Goal: Task Accomplishment & Management: Complete application form

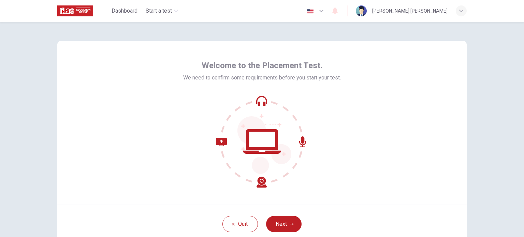
scroll to position [15, 0]
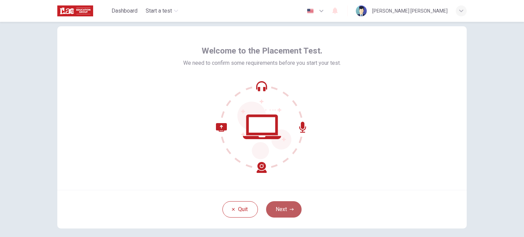
click at [290, 210] on icon "button" at bounding box center [292, 209] width 4 height 4
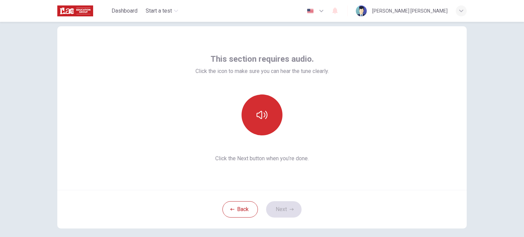
click at [260, 118] on icon "button" at bounding box center [261, 115] width 11 height 8
click at [280, 207] on button "Next" at bounding box center [283, 209] width 35 height 16
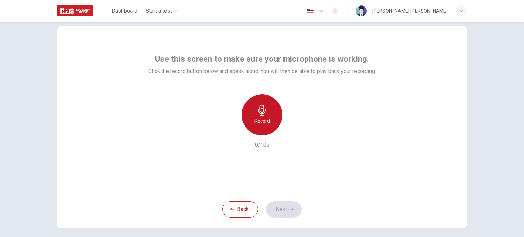
click at [261, 111] on icon "button" at bounding box center [261, 110] width 11 height 11
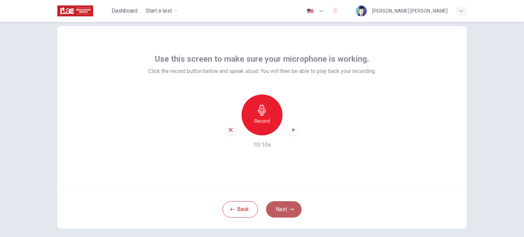
click at [284, 208] on button "Next" at bounding box center [283, 209] width 35 height 16
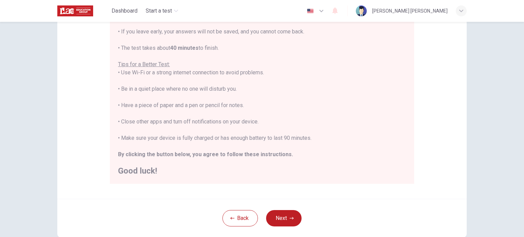
scroll to position [142, 0]
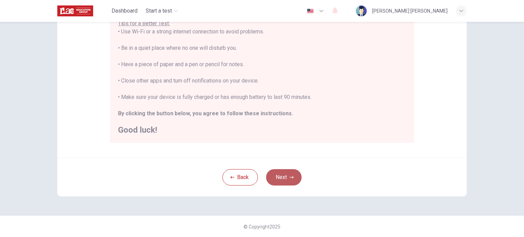
click at [279, 178] on button "Next" at bounding box center [283, 177] width 35 height 16
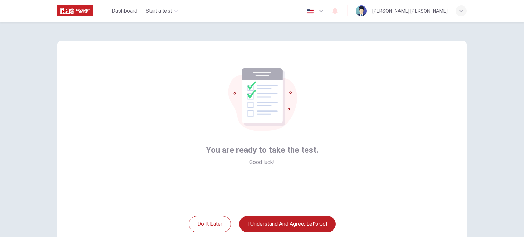
scroll to position [12, 0]
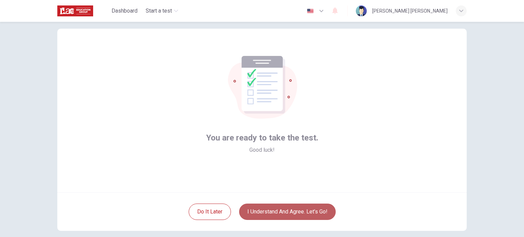
click at [289, 211] on button "I understand and agree. Let’s go!" at bounding box center [287, 212] width 97 height 16
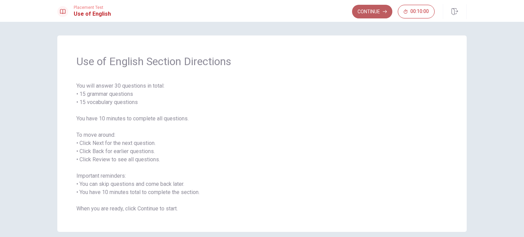
click at [372, 14] on button "Continue" at bounding box center [372, 12] width 40 height 14
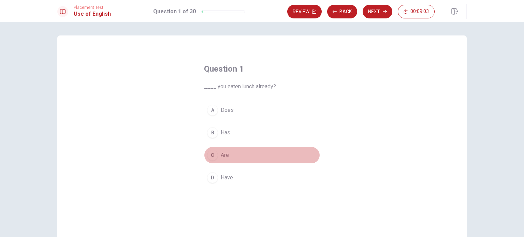
click at [212, 159] on div "C" at bounding box center [212, 155] width 11 height 11
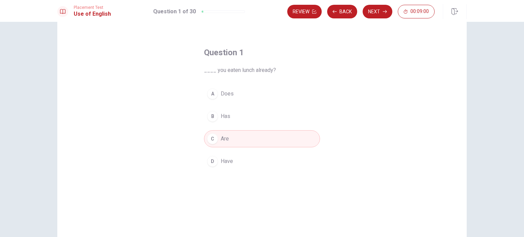
scroll to position [14, 0]
click at [379, 18] on button "Next" at bounding box center [378, 12] width 30 height 14
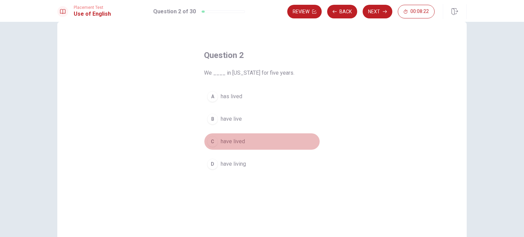
click at [234, 136] on button "C have lived" at bounding box center [262, 141] width 116 height 17
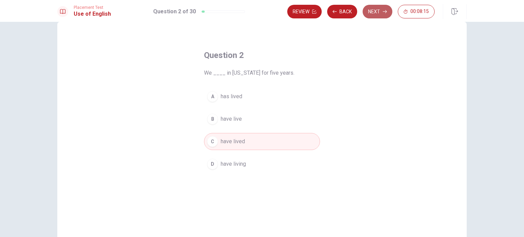
click at [384, 9] on button "Next" at bounding box center [378, 12] width 30 height 14
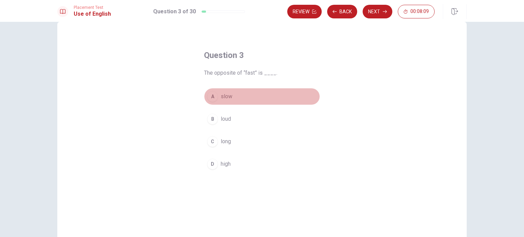
click at [237, 94] on button "A slow" at bounding box center [262, 96] width 116 height 17
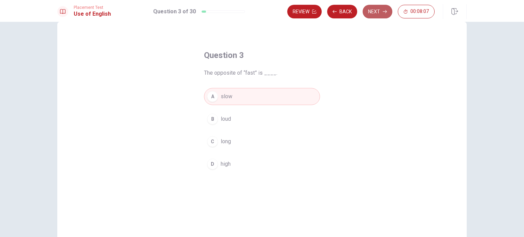
click at [378, 12] on button "Next" at bounding box center [378, 12] width 30 height 14
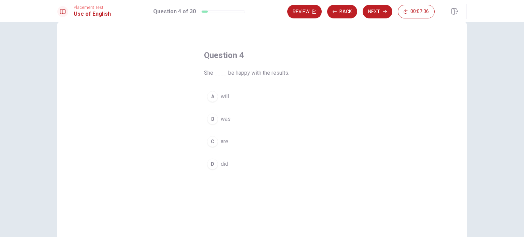
click at [231, 117] on button "B was" at bounding box center [262, 119] width 116 height 17
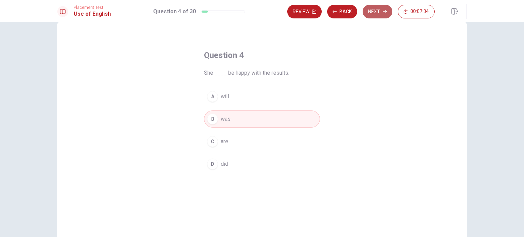
click at [379, 12] on button "Next" at bounding box center [378, 12] width 30 height 14
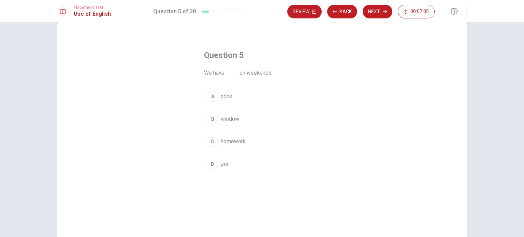
click at [256, 141] on button "C homework" at bounding box center [262, 141] width 116 height 17
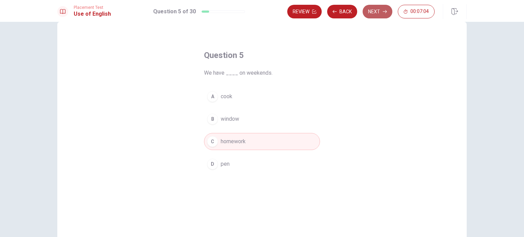
click at [377, 8] on button "Next" at bounding box center [378, 12] width 30 height 14
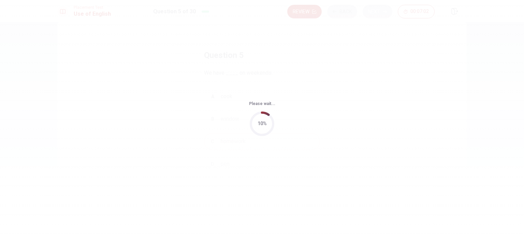
scroll to position [0, 0]
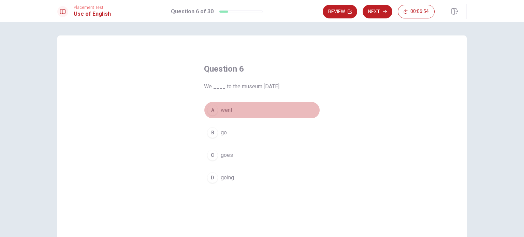
click at [247, 108] on button "A went" at bounding box center [262, 110] width 116 height 17
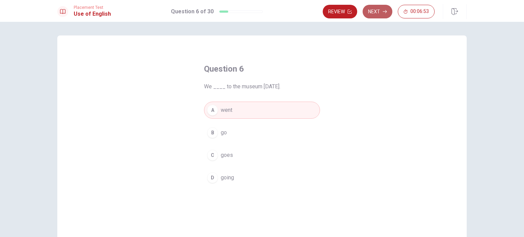
click at [379, 10] on button "Next" at bounding box center [378, 12] width 30 height 14
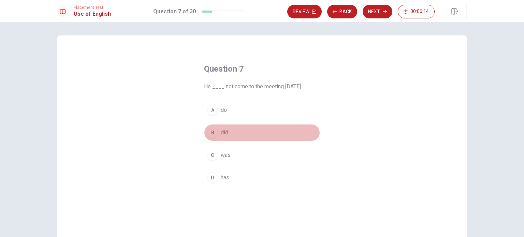
click at [237, 131] on button "B did" at bounding box center [262, 132] width 116 height 17
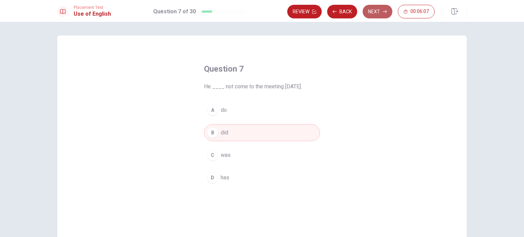
click at [382, 11] on button "Next" at bounding box center [378, 12] width 30 height 14
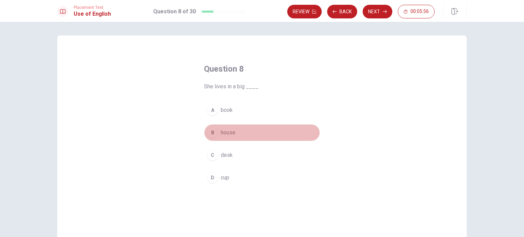
click at [242, 130] on button "B house" at bounding box center [262, 132] width 116 height 17
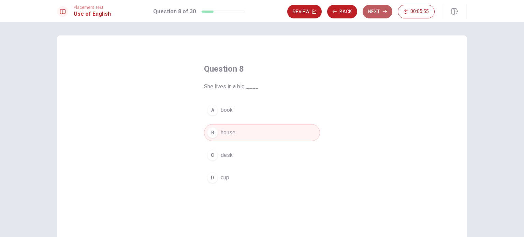
click at [379, 11] on button "Next" at bounding box center [378, 12] width 30 height 14
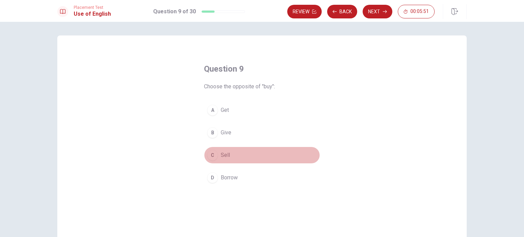
click at [223, 153] on span "Sell" at bounding box center [225, 155] width 9 height 8
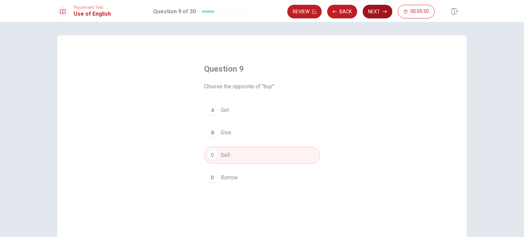
click at [375, 14] on button "Next" at bounding box center [378, 12] width 30 height 14
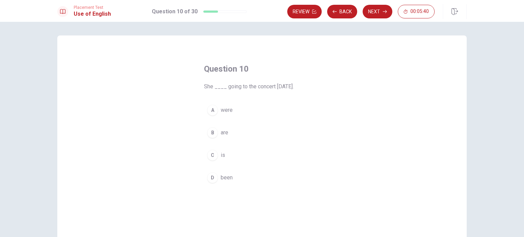
click at [230, 133] on button "B are" at bounding box center [262, 132] width 116 height 17
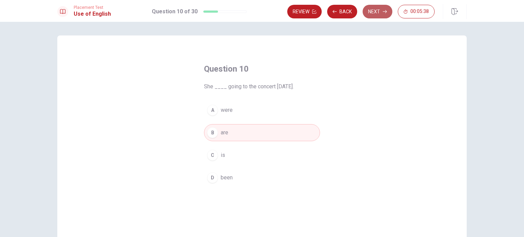
click at [375, 12] on button "Next" at bounding box center [378, 12] width 30 height 14
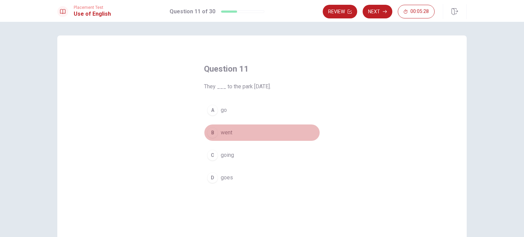
click at [256, 131] on button "B went" at bounding box center [262, 132] width 116 height 17
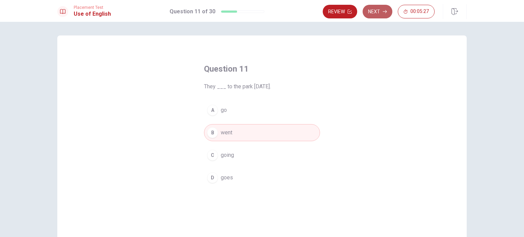
click at [383, 8] on button "Next" at bounding box center [378, 12] width 30 height 14
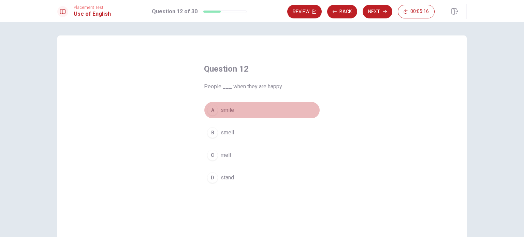
click at [247, 111] on button "A smile" at bounding box center [262, 110] width 116 height 17
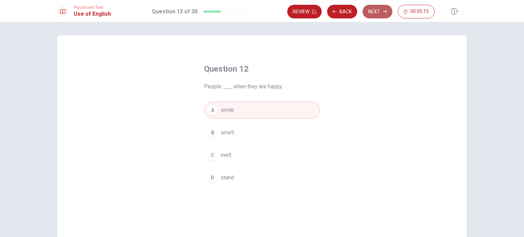
click at [377, 15] on button "Next" at bounding box center [378, 12] width 30 height 14
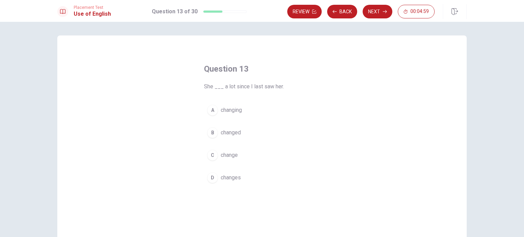
click at [233, 131] on span "changed" at bounding box center [231, 133] width 20 height 8
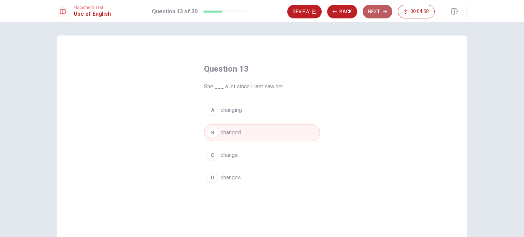
click at [381, 11] on button "Next" at bounding box center [378, 12] width 30 height 14
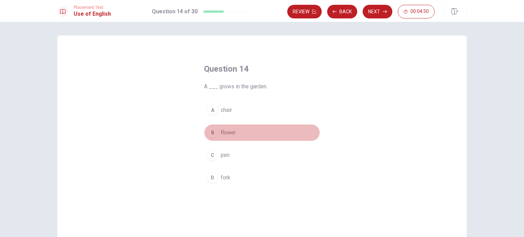
click at [240, 130] on button "B flower" at bounding box center [262, 132] width 116 height 17
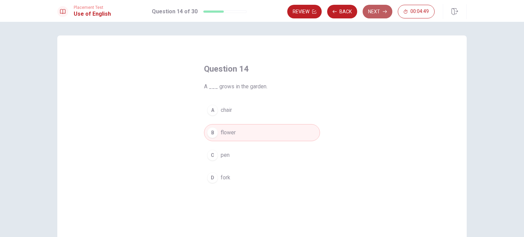
click at [374, 11] on button "Next" at bounding box center [378, 12] width 30 height 14
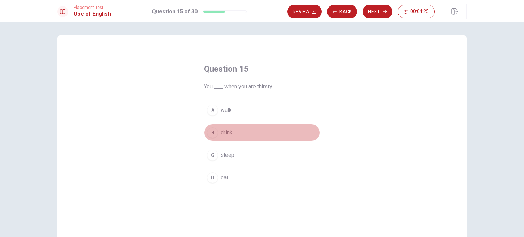
click at [231, 135] on button "B drink" at bounding box center [262, 132] width 116 height 17
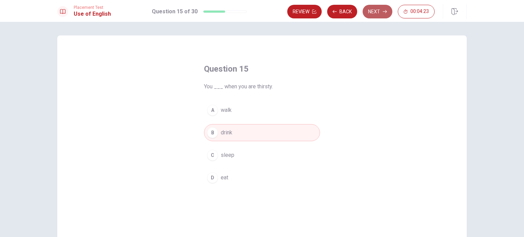
click at [375, 15] on button "Next" at bounding box center [378, 12] width 30 height 14
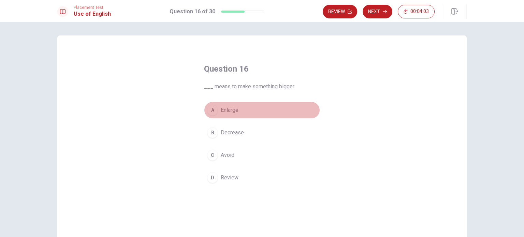
click at [249, 107] on button "A Enlarge" at bounding box center [262, 110] width 116 height 17
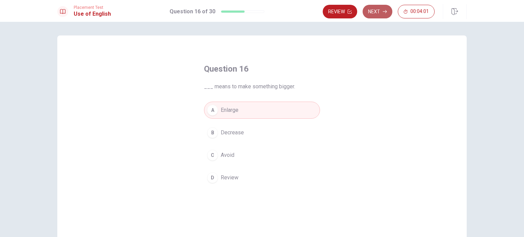
click at [377, 17] on button "Next" at bounding box center [378, 12] width 30 height 14
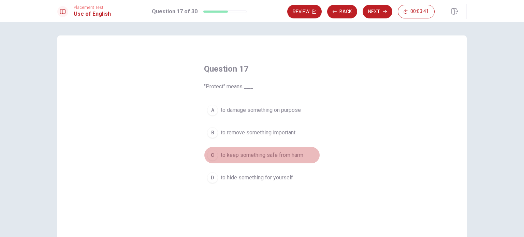
click at [288, 153] on span "to keep something safe from harm" at bounding box center [262, 155] width 83 height 8
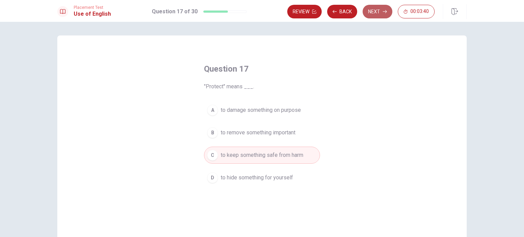
click at [382, 8] on button "Next" at bounding box center [378, 12] width 30 height 14
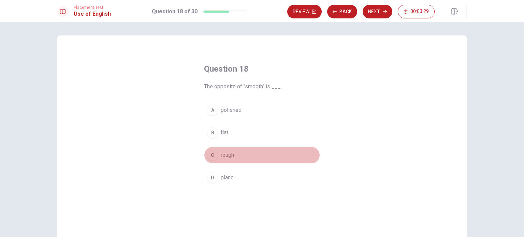
click at [231, 152] on span "rough" at bounding box center [227, 155] width 13 height 8
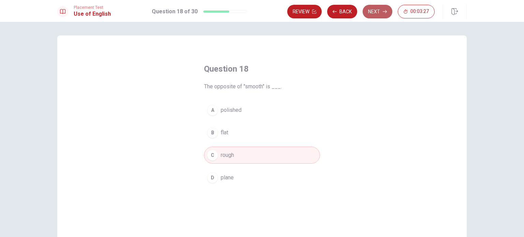
click at [377, 10] on button "Next" at bounding box center [378, 12] width 30 height 14
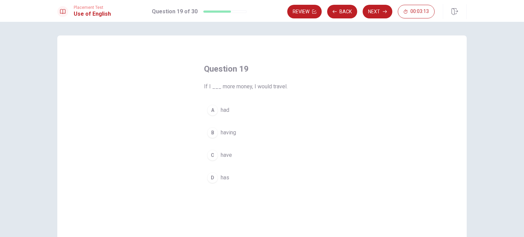
click at [228, 107] on button "A had" at bounding box center [262, 110] width 116 height 17
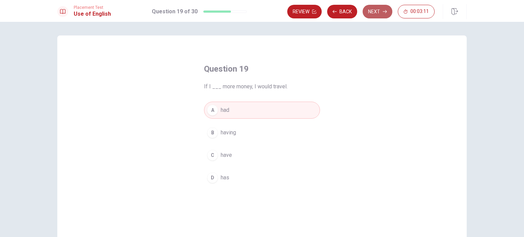
click at [379, 9] on button "Next" at bounding box center [378, 12] width 30 height 14
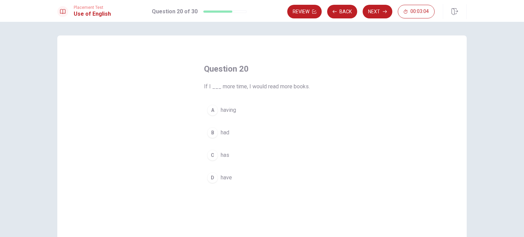
click at [239, 177] on button "D have" at bounding box center [262, 177] width 116 height 17
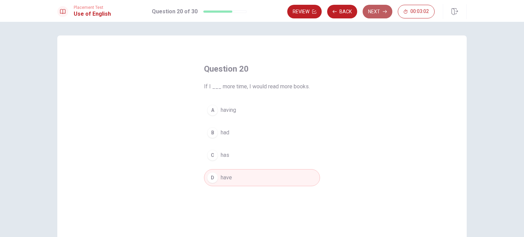
click at [381, 15] on button "Next" at bounding box center [378, 12] width 30 height 14
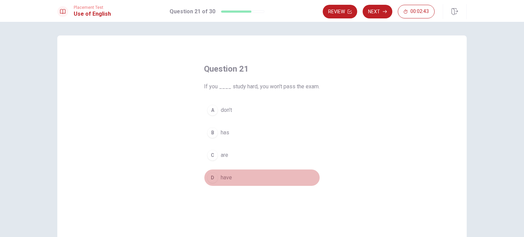
click at [232, 177] on button "D have" at bounding box center [262, 177] width 116 height 17
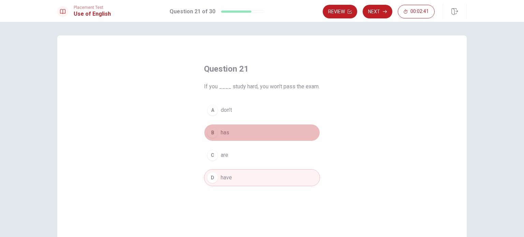
click at [239, 134] on button "B has" at bounding box center [262, 132] width 116 height 17
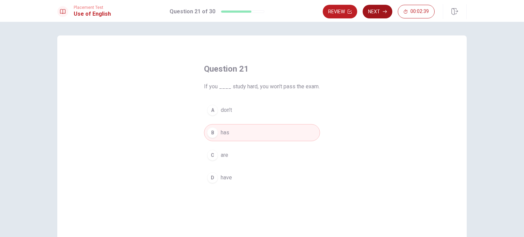
click at [379, 16] on button "Next" at bounding box center [378, 12] width 30 height 14
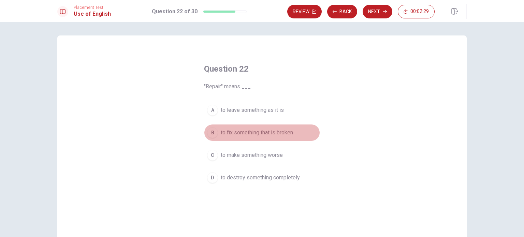
click at [287, 133] on span "to fix something that is broken" at bounding box center [257, 133] width 72 height 8
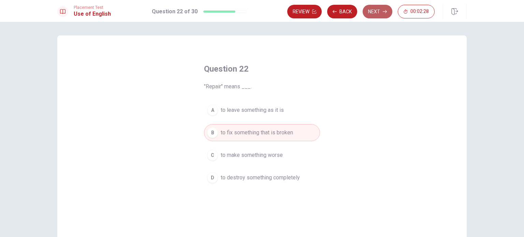
click at [381, 7] on button "Next" at bounding box center [378, 12] width 30 height 14
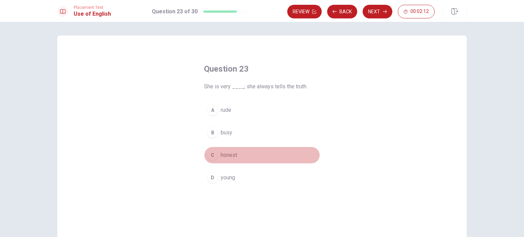
click at [232, 154] on span "honest" at bounding box center [229, 155] width 16 height 8
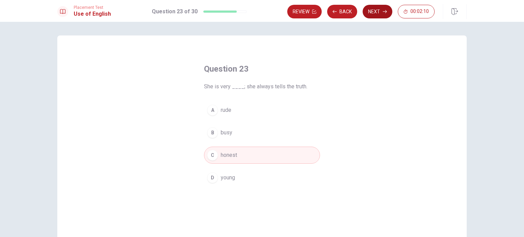
click at [377, 12] on button "Next" at bounding box center [378, 12] width 30 height 14
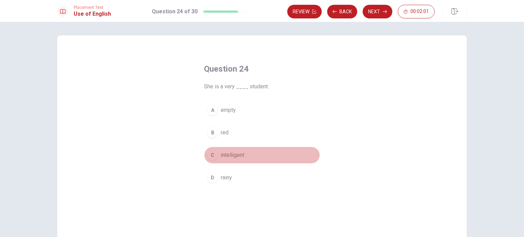
click at [239, 152] on span "intelligent" at bounding box center [233, 155] width 24 height 8
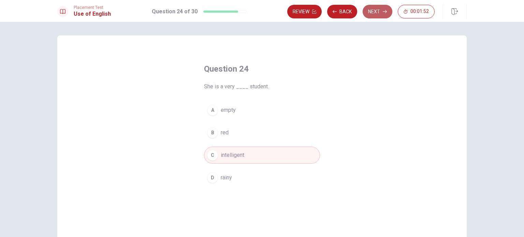
click at [376, 10] on button "Next" at bounding box center [378, 12] width 30 height 14
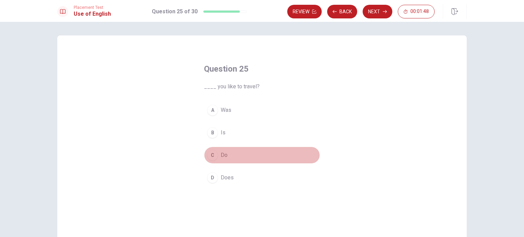
click at [237, 155] on button "C Do" at bounding box center [262, 155] width 116 height 17
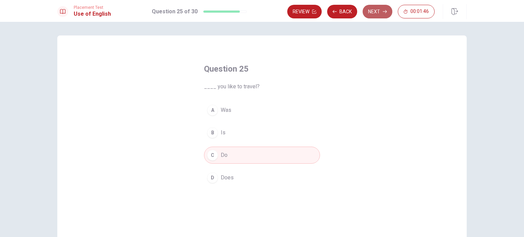
click at [379, 12] on button "Next" at bounding box center [378, 12] width 30 height 14
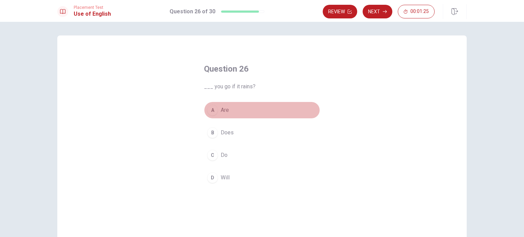
click at [237, 111] on button "A Are" at bounding box center [262, 110] width 116 height 17
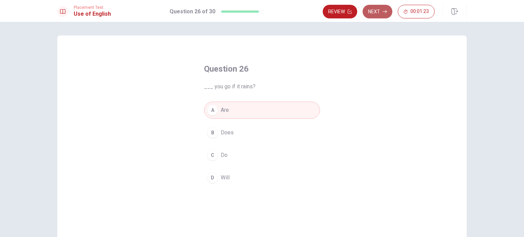
click at [377, 17] on button "Next" at bounding box center [378, 12] width 30 height 14
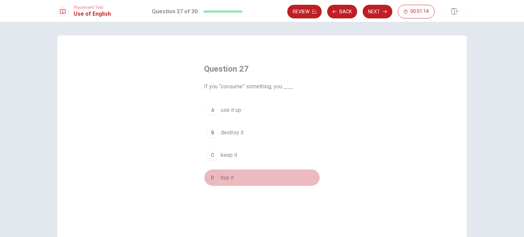
click at [232, 177] on button "D buy it" at bounding box center [262, 177] width 116 height 17
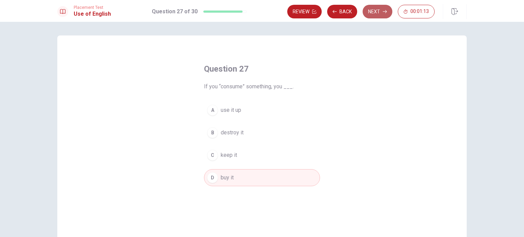
click at [379, 10] on button "Next" at bounding box center [378, 12] width 30 height 14
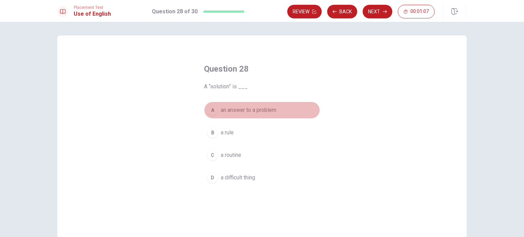
click at [269, 107] on span "an answer to a problem" at bounding box center [249, 110] width 56 height 8
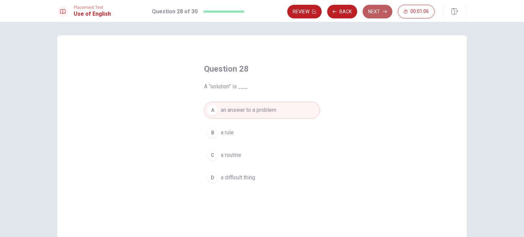
click at [374, 15] on button "Next" at bounding box center [378, 12] width 30 height 14
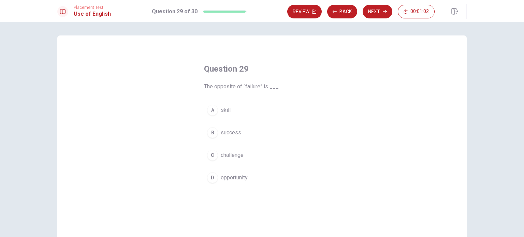
click at [236, 133] on span "success" at bounding box center [231, 133] width 20 height 8
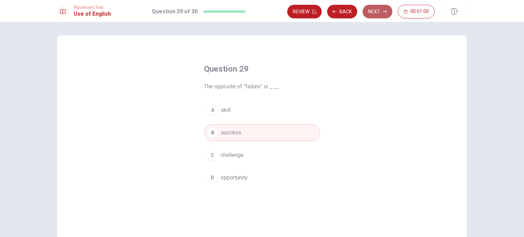
click at [381, 9] on button "Next" at bounding box center [378, 12] width 30 height 14
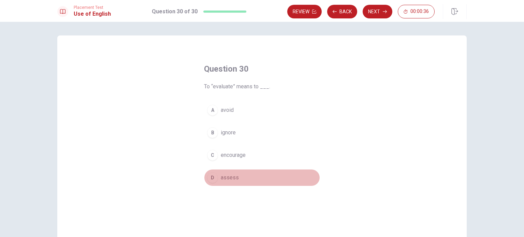
click at [234, 174] on span "assess" at bounding box center [230, 178] width 18 height 8
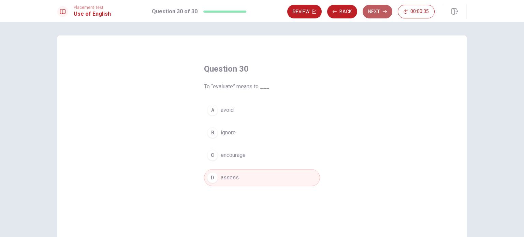
click at [378, 9] on button "Next" at bounding box center [378, 12] width 30 height 14
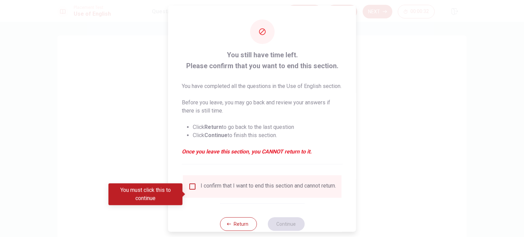
scroll to position [25, 0]
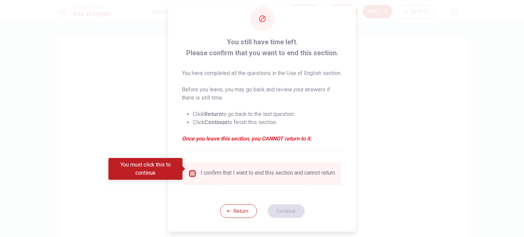
click at [190, 170] on input "You must click this to continue" at bounding box center [192, 174] width 8 height 8
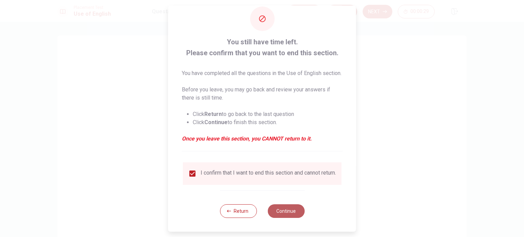
click at [276, 210] on button "Continue" at bounding box center [285, 211] width 37 height 14
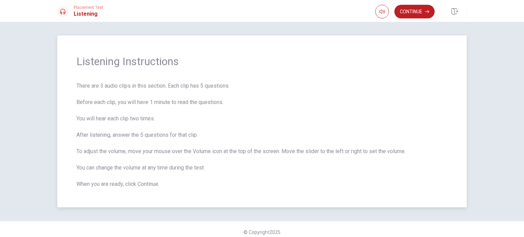
scroll to position [5, 0]
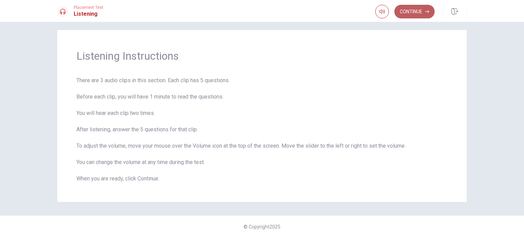
click at [416, 15] on button "Continue" at bounding box center [414, 12] width 40 height 14
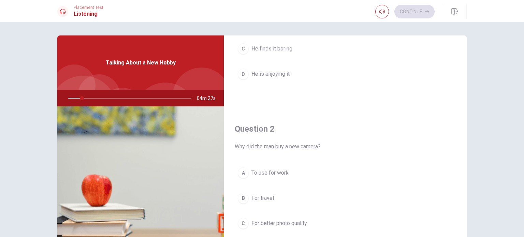
scroll to position [0, 0]
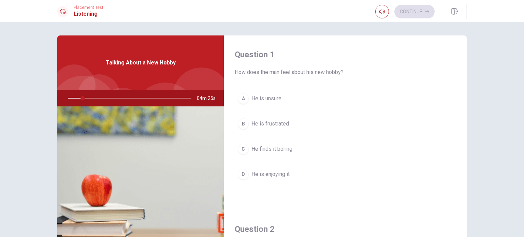
click at [130, 63] on span "Talking About a New Hobby" at bounding box center [141, 63] width 70 height 8
click at [257, 56] on h4 "Question 1" at bounding box center [345, 54] width 221 height 11
click at [382, 9] on icon "button" at bounding box center [381, 11] width 5 height 5
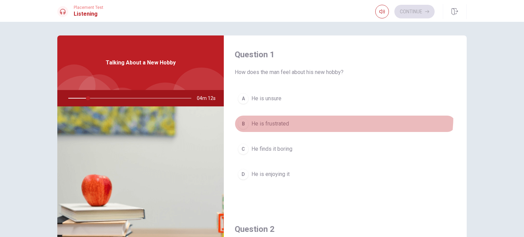
click at [309, 115] on button "B He is frustrated" at bounding box center [345, 123] width 221 height 17
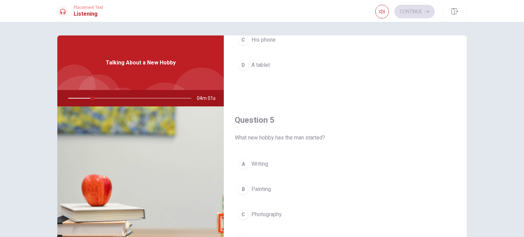
click at [127, 98] on div at bounding box center [128, 98] width 137 height 16
drag, startPoint x: 127, startPoint y: 98, endPoint x: 129, endPoint y: 36, distance: 61.4
click at [129, 36] on div "Talking About a New Hobby 04m 00s" at bounding box center [140, 153] width 166 height 237
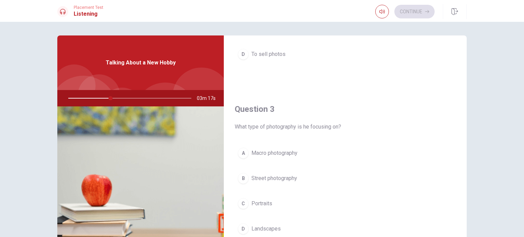
scroll to position [322, 0]
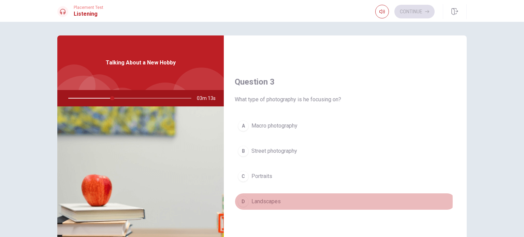
click at [292, 200] on button "D Landscapes" at bounding box center [345, 201] width 221 height 17
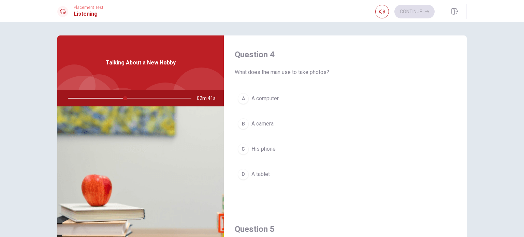
scroll to position [525, 0]
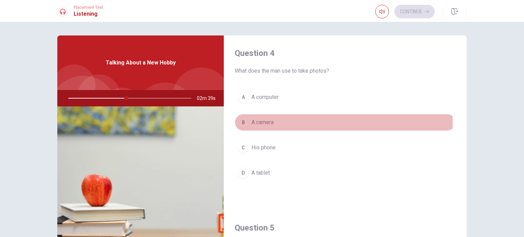
click at [286, 122] on button "B A camera" at bounding box center [345, 122] width 221 height 17
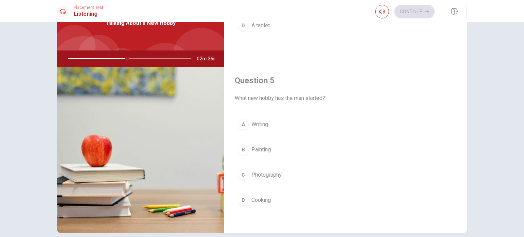
scroll to position [40, 0]
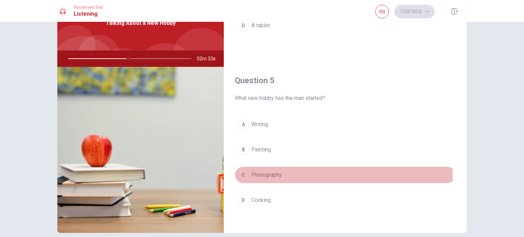
click at [278, 171] on span "Photography" at bounding box center [266, 175] width 30 height 8
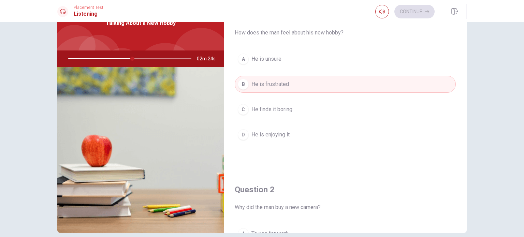
scroll to position [0, 0]
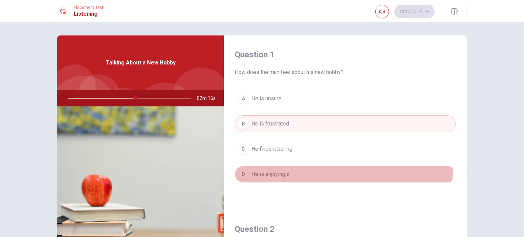
click at [288, 171] on span "He is enjoying it" at bounding box center [270, 174] width 38 height 8
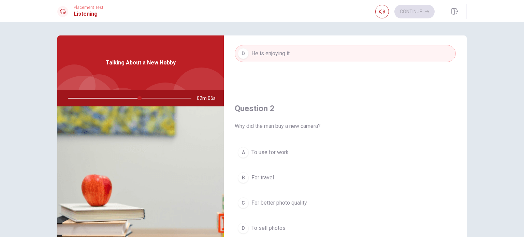
scroll to position [147, 0]
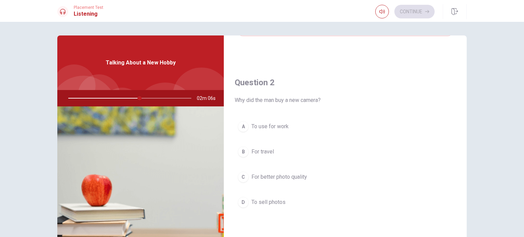
click at [299, 176] on span "For better photo quality" at bounding box center [279, 177] width 56 height 8
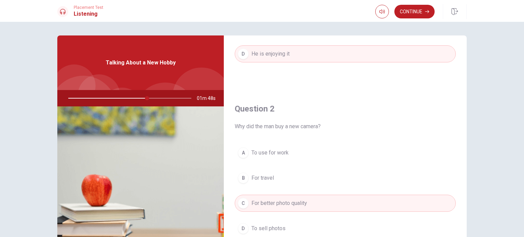
scroll to position [0, 0]
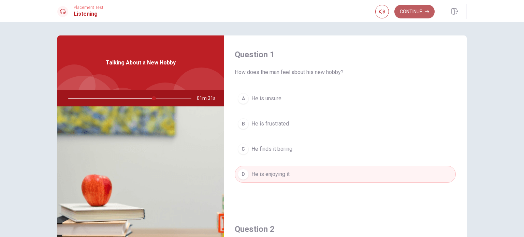
click at [405, 11] on button "Continue" at bounding box center [414, 12] width 40 height 14
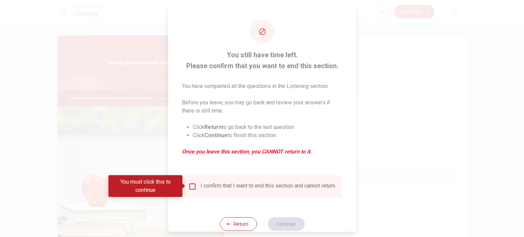
click at [204, 184] on div "I confirm that I want to end this section and cannot return." at bounding box center [268, 186] width 135 height 8
click at [192, 188] on input "You must click this to continue" at bounding box center [192, 186] width 8 height 8
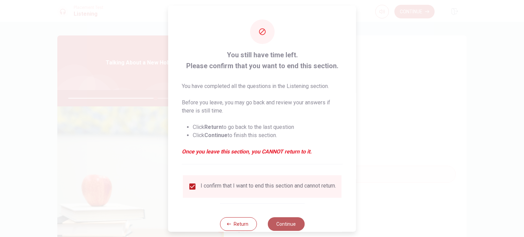
click at [287, 224] on button "Continue" at bounding box center [285, 224] width 37 height 14
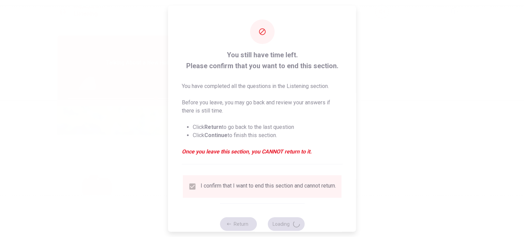
type input "72"
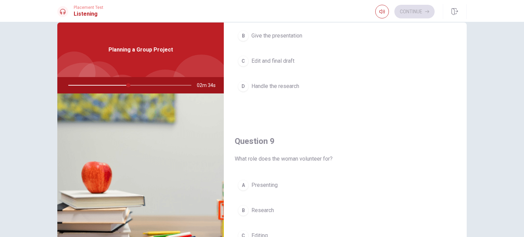
scroll to position [494, 0]
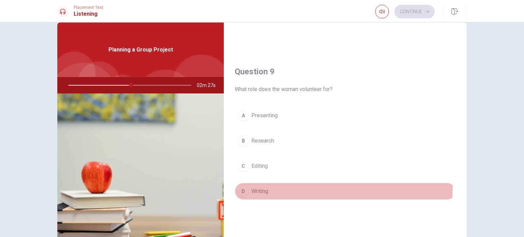
click at [266, 184] on button "D Writing" at bounding box center [345, 191] width 221 height 17
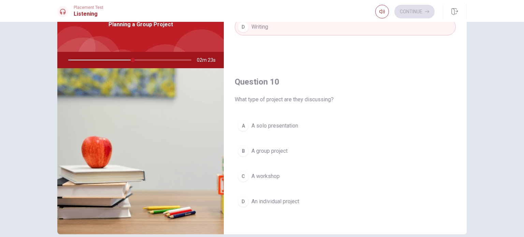
scroll to position [40, 0]
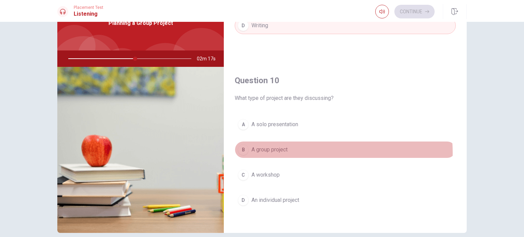
click at [289, 150] on button "B A group project" at bounding box center [345, 149] width 221 height 17
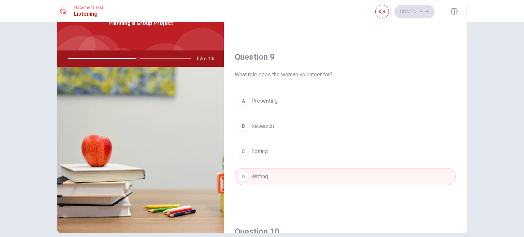
scroll to position [483, 0]
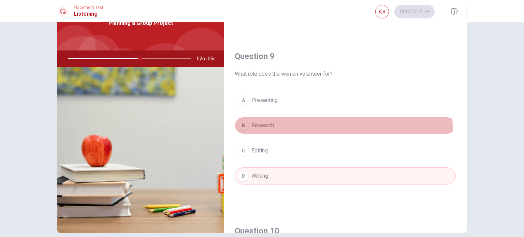
click at [281, 127] on button "B Research" at bounding box center [345, 125] width 221 height 17
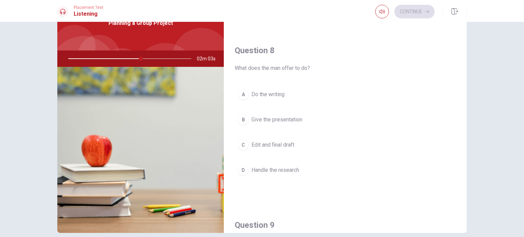
scroll to position [313, 0]
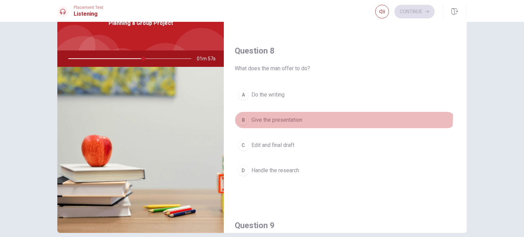
click at [305, 113] on button "B Give the presentation" at bounding box center [345, 120] width 221 height 17
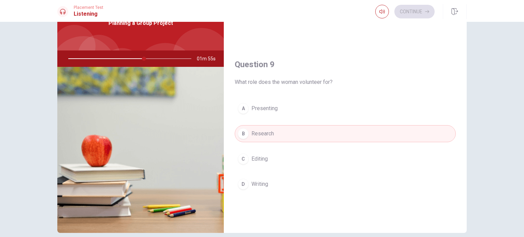
scroll to position [474, 0]
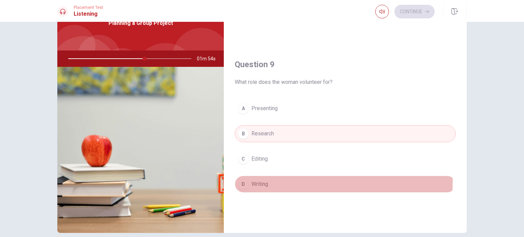
click at [278, 179] on button "D Writing" at bounding box center [345, 184] width 221 height 17
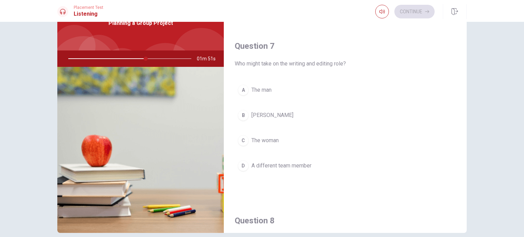
scroll to position [143, 0]
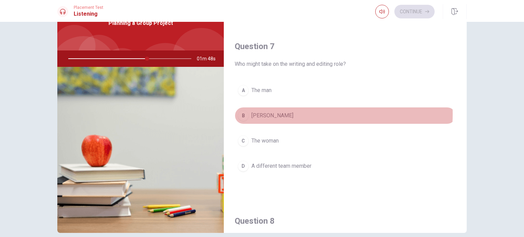
click at [280, 113] on button "B [PERSON_NAME]" at bounding box center [345, 115] width 221 height 17
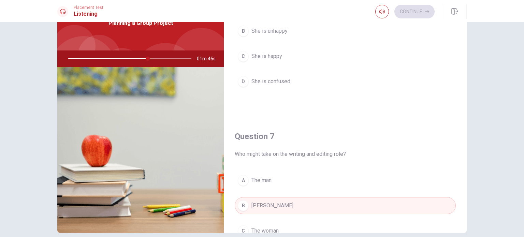
scroll to position [0, 0]
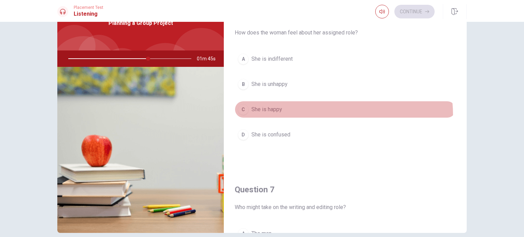
click at [304, 115] on button "C She is happy" at bounding box center [345, 109] width 221 height 17
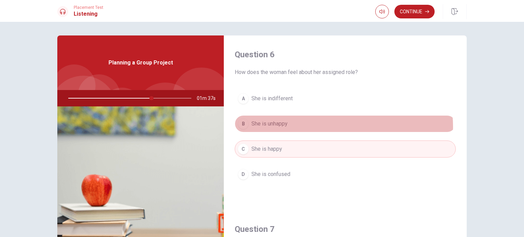
click at [327, 126] on button "B She is unhappy" at bounding box center [345, 123] width 221 height 17
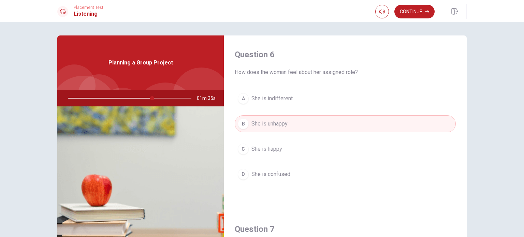
click at [135, 99] on div at bounding box center [128, 98] width 137 height 16
drag, startPoint x: 150, startPoint y: 98, endPoint x: 102, endPoint y: 97, distance: 47.8
click at [102, 97] on div at bounding box center [128, 98] width 137 height 16
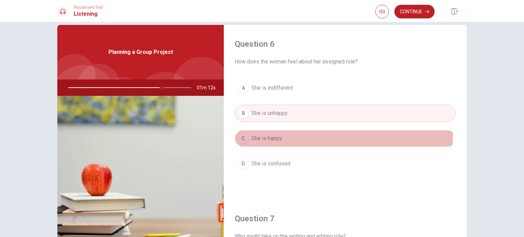
click at [324, 133] on button "C She is happy" at bounding box center [345, 138] width 221 height 17
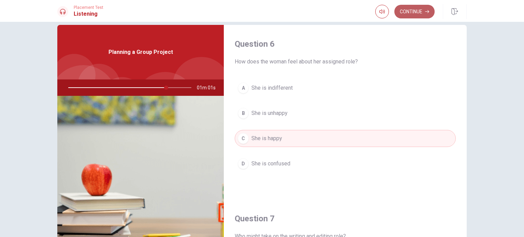
click at [417, 15] on button "Continue" at bounding box center [414, 12] width 40 height 14
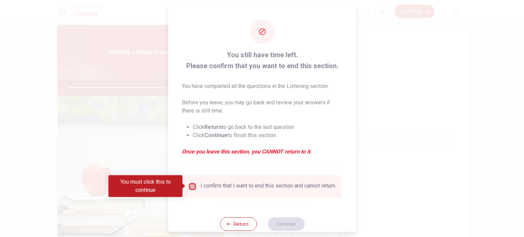
click at [192, 185] on input "You must click this to continue" at bounding box center [192, 186] width 8 height 8
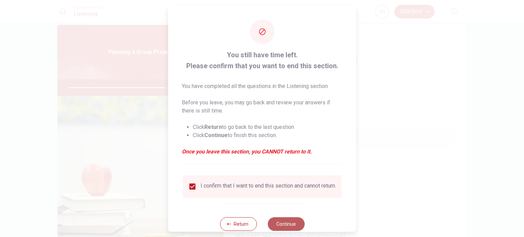
click at [292, 228] on button "Continue" at bounding box center [285, 224] width 37 height 14
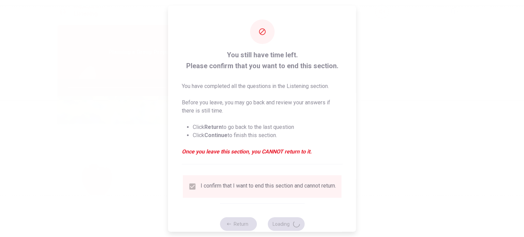
type input "81"
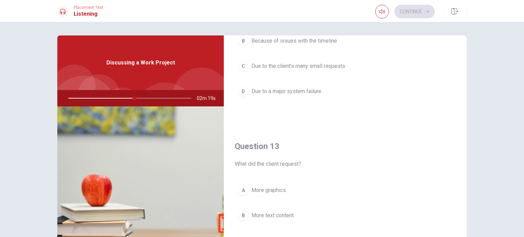
scroll to position [328, 0]
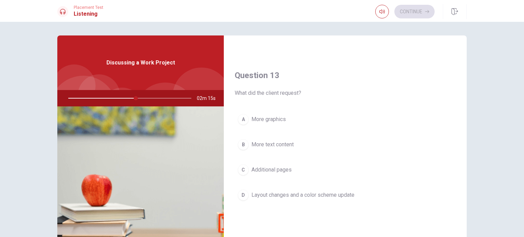
click at [282, 193] on span "Layout changes and a color scheme update" at bounding box center [302, 195] width 103 height 8
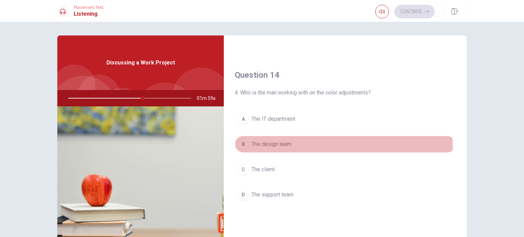
click at [282, 144] on span "The design team" at bounding box center [271, 144] width 40 height 8
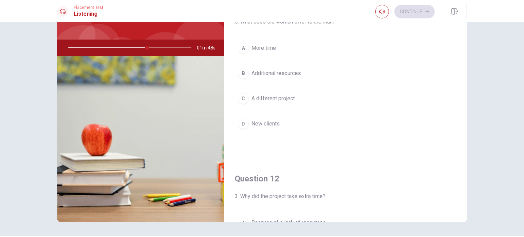
scroll to position [9, 0]
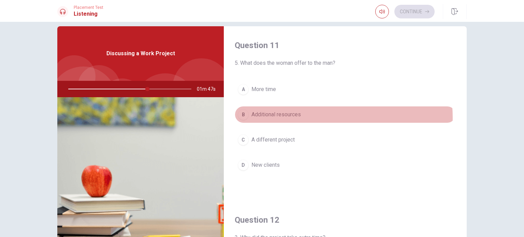
click at [305, 117] on button "B Additional resources" at bounding box center [345, 114] width 221 height 17
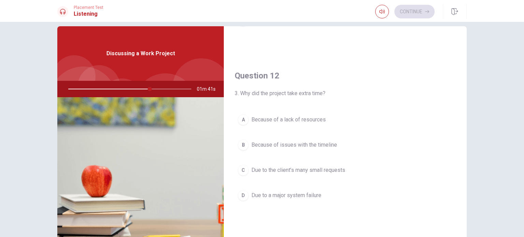
scroll to position [145, 0]
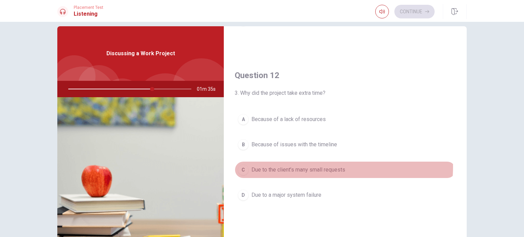
click at [336, 166] on span "Due to the client’s many small requests" at bounding box center [298, 170] width 94 height 8
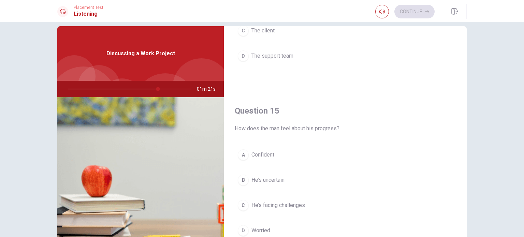
scroll to position [26, 0]
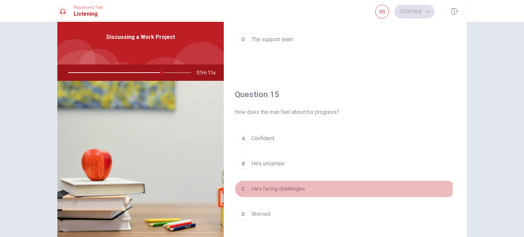
click at [293, 185] on span "He’s facing challenges" at bounding box center [278, 189] width 54 height 8
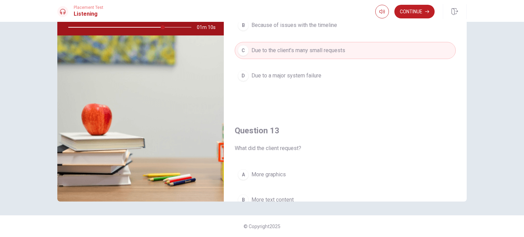
scroll to position [87, 0]
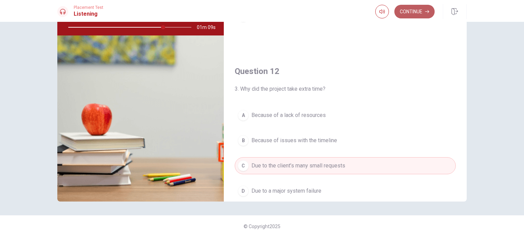
click at [417, 13] on button "Continue" at bounding box center [414, 12] width 40 height 14
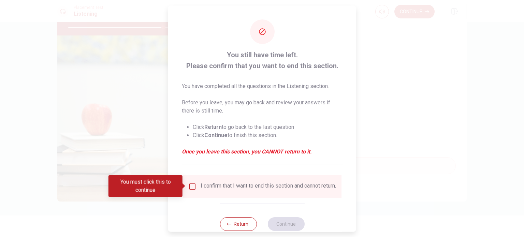
click at [206, 186] on div "I confirm that I want to end this section and cannot return." at bounding box center [268, 186] width 135 height 8
click at [189, 186] on input "You must click this to continue" at bounding box center [192, 186] width 8 height 8
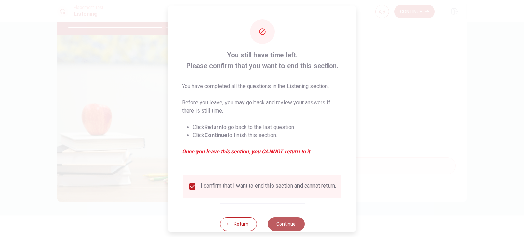
click at [284, 224] on button "Continue" at bounding box center [285, 224] width 37 height 14
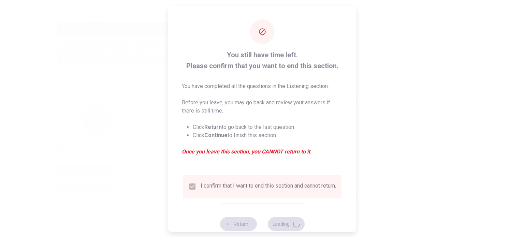
type input "79"
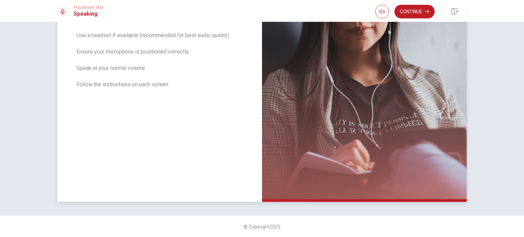
scroll to position [0, 0]
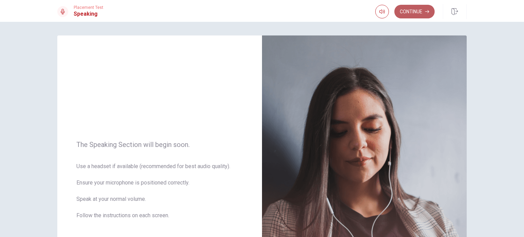
click at [428, 14] on button "Continue" at bounding box center [414, 12] width 40 height 14
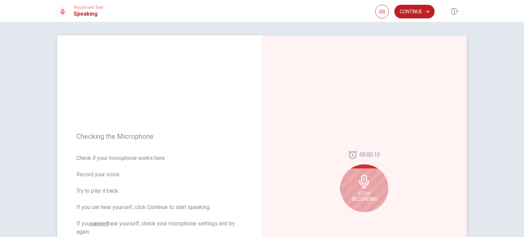
scroll to position [29, 0]
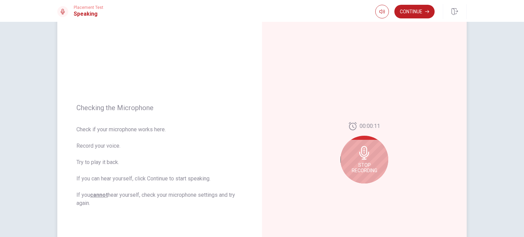
click at [372, 159] on div "Stop Recording" at bounding box center [364, 160] width 48 height 48
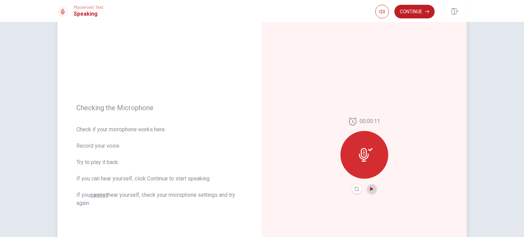
click at [371, 188] on icon "Play Audio" at bounding box center [372, 189] width 4 height 4
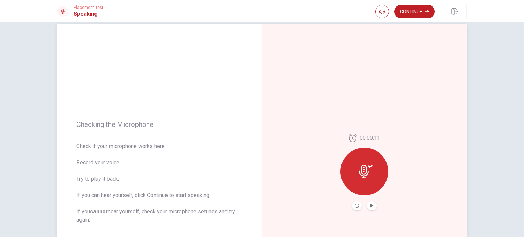
scroll to position [12, 0]
click at [364, 172] on icon at bounding box center [364, 171] width 10 height 14
click at [370, 208] on button "Play Audio" at bounding box center [372, 206] width 10 height 10
click at [366, 84] on div "00:00:11" at bounding box center [364, 171] width 205 height 297
click at [356, 204] on icon "Record Again" at bounding box center [357, 205] width 4 height 4
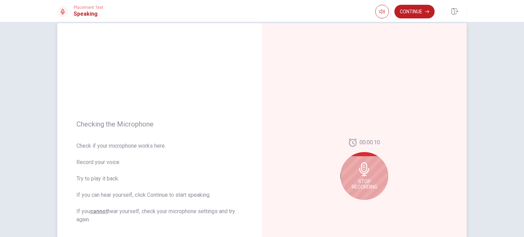
click at [366, 169] on icon at bounding box center [364, 169] width 10 height 14
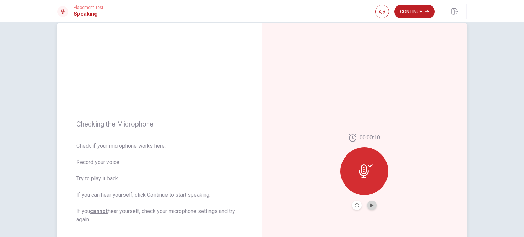
click at [367, 204] on button "Play Audio" at bounding box center [372, 206] width 10 height 10
click at [415, 12] on button "Continue" at bounding box center [414, 12] width 40 height 14
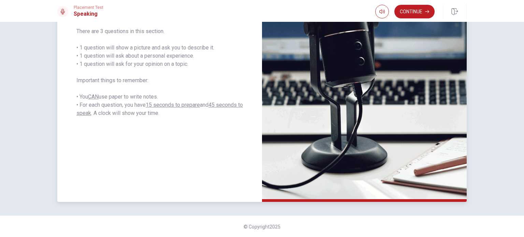
scroll to position [0, 0]
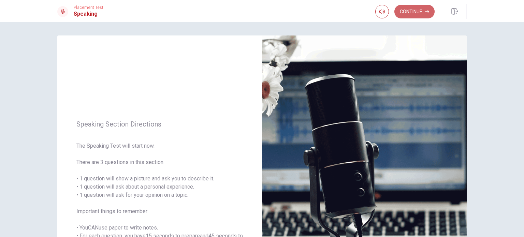
drag, startPoint x: 419, startPoint y: 8, endPoint x: 413, endPoint y: 12, distance: 7.0
click at [413, 12] on button "Continue" at bounding box center [414, 12] width 40 height 14
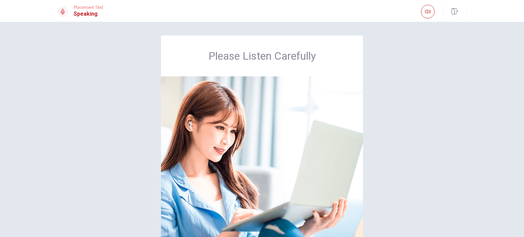
click at [413, 12] on div "Placement Test Speaking" at bounding box center [261, 11] width 431 height 15
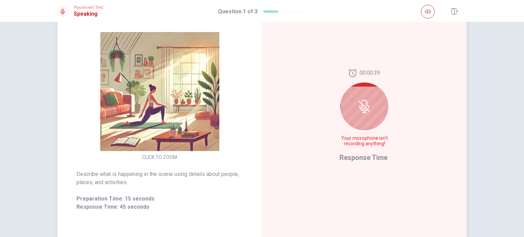
scroll to position [68, 0]
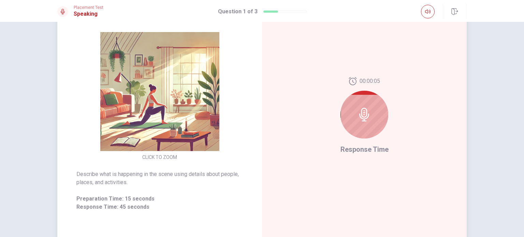
click at [377, 117] on div at bounding box center [364, 115] width 48 height 48
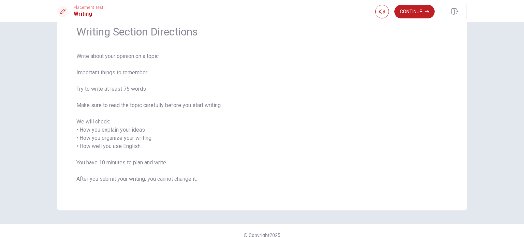
scroll to position [0, 0]
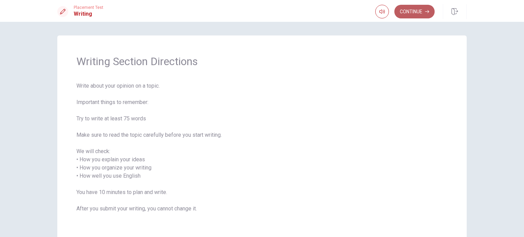
click at [416, 14] on button "Continue" at bounding box center [414, 12] width 40 height 14
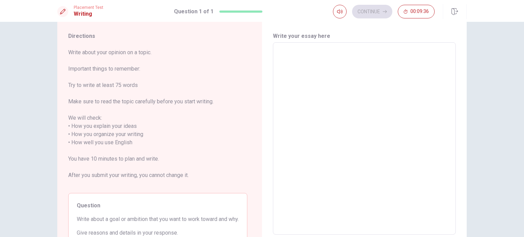
scroll to position [15, 0]
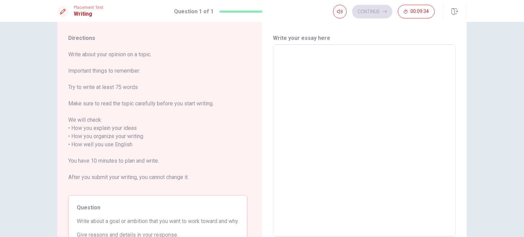
click at [311, 94] on textarea at bounding box center [364, 140] width 173 height 181
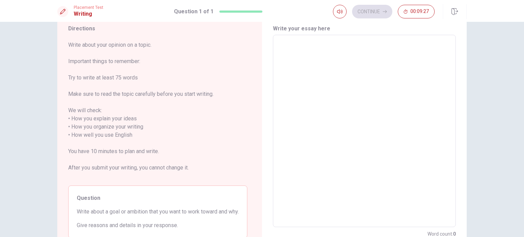
scroll to position [30, 0]
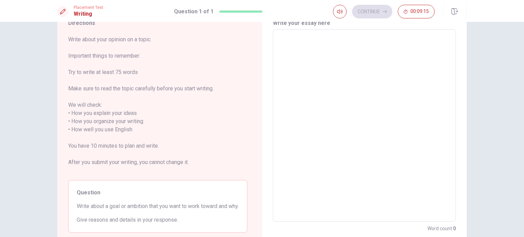
click at [312, 92] on textarea at bounding box center [364, 125] width 173 height 181
type textarea "i"
type textarea "x"
type textarea "im"
type textarea "x"
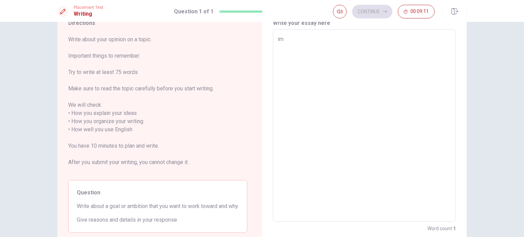
type textarea "im"
type textarea "x"
type textarea "im w"
type textarea "x"
type textarea "im wo"
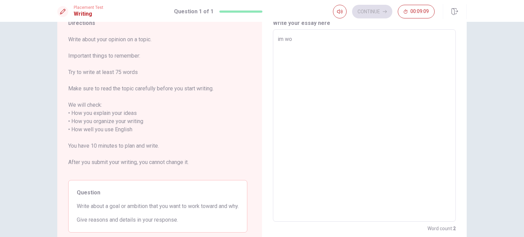
type textarea "x"
type textarea "im wor"
type textarea "x"
type textarea "im work"
type textarea "x"
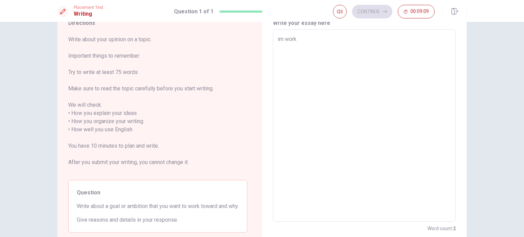
type textarea "im worki"
type textarea "x"
type textarea "im workin"
type textarea "x"
type textarea "im working"
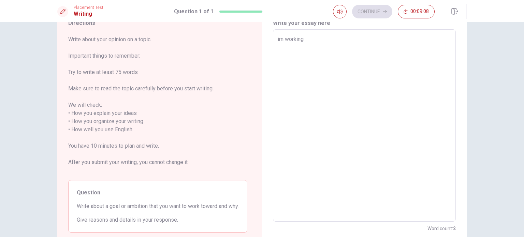
type textarea "x"
type textarea "im workin"
type textarea "x"
type textarea "im workink"
type textarea "x"
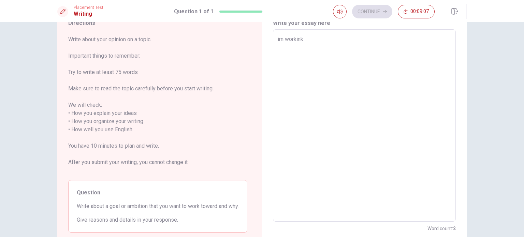
type textarea "im workink"
type textarea "x"
type textarea "im workink"
type textarea "x"
type textarea "im workin"
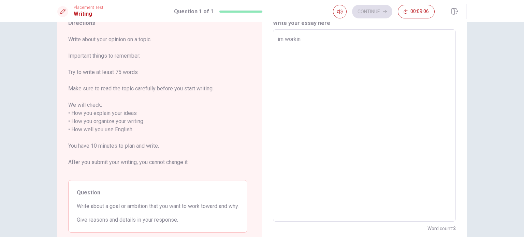
type textarea "x"
type textarea "im working"
type textarea "x"
type textarea "im working"
type textarea "x"
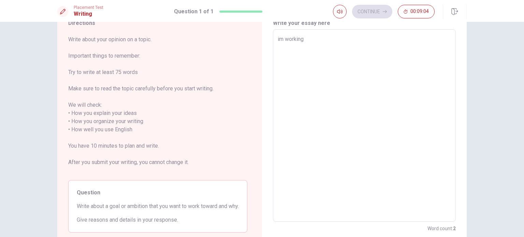
type textarea "im working a"
type textarea "x"
type textarea "im working a"
type textarea "x"
type textarea "im working a o"
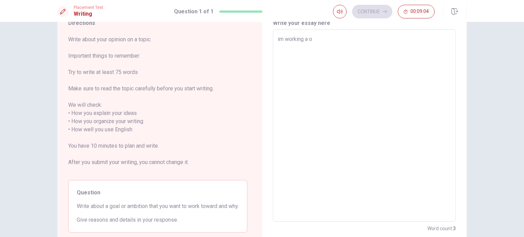
type textarea "x"
type textarea "im working a"
type textarea "x"
type textarea "im working a l"
type textarea "x"
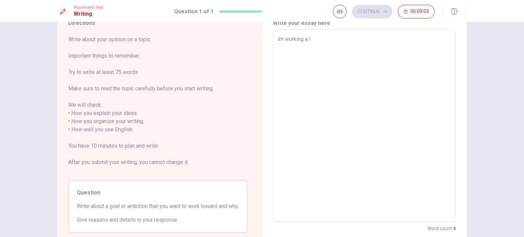
type textarea "im working a lo"
type textarea "x"
type textarea "im working a lot"
type textarea "x"
type textarea "im working a lot,"
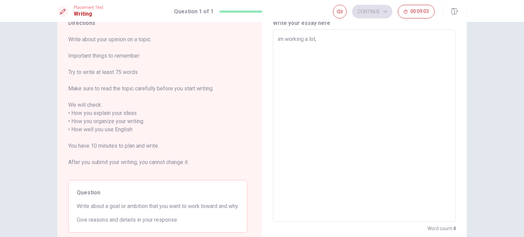
type textarea "x"
type textarea "im working a lot,"
type textarea "x"
type textarea "im working a lot, b"
type textarea "x"
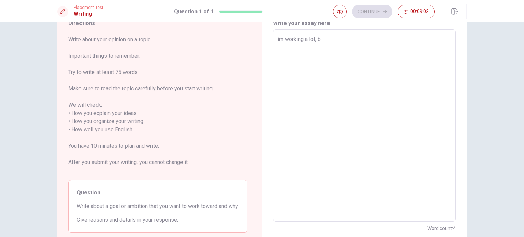
type textarea "im working a lot, be"
type textarea "x"
type textarea "im working a lot, bec"
type textarea "x"
type textarea "im working a lot, beca"
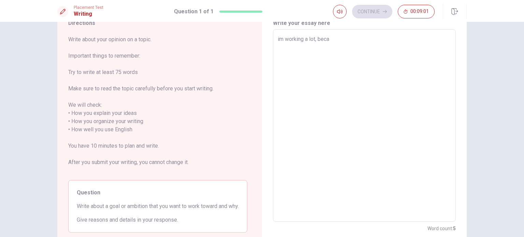
type textarea "x"
type textarea "im working a lot, becau"
type textarea "x"
type textarea "im working a lot, becaus"
type textarea "x"
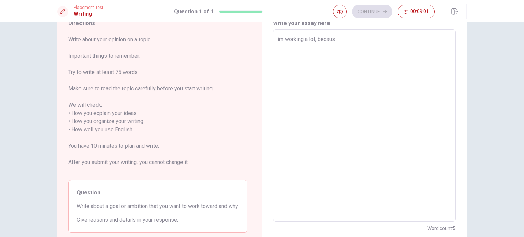
type textarea "im working a lot, because"
type textarea "x"
type textarea "im working a lot, because"
type textarea "x"
type textarea "im working a lot, because a"
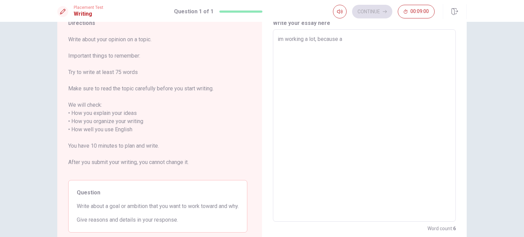
type textarea "x"
type textarea "im working a lot, because a"
type textarea "x"
type textarea "im working a lot, because a o"
type textarea "x"
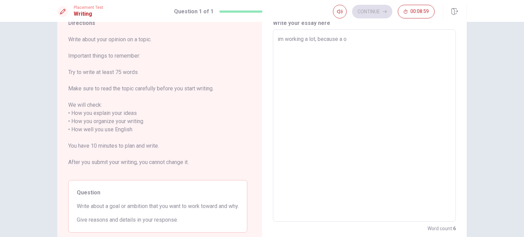
type textarea "im working a lot, because a ou"
type textarea "x"
type textarea "im working a lot, because a o"
type textarea "x"
type textarea "im working a lot, because a ow"
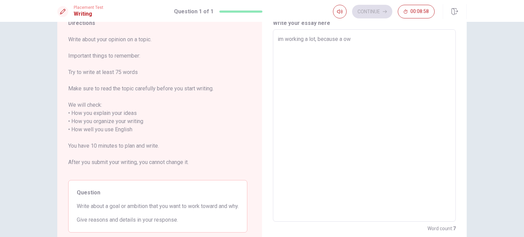
type textarea "x"
type textarea "im working a lot, because a owo"
type textarea "x"
type textarea "im working a lot, because a ow"
type textarea "x"
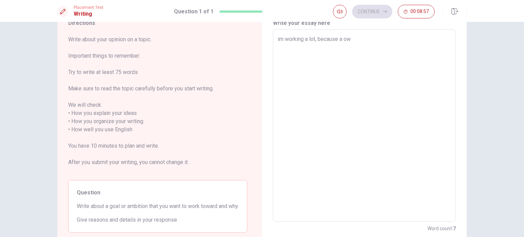
type textarea "im working a lot, because a o"
type textarea "x"
type textarea "im working a lot, because a"
type textarea "x"
type textarea "im working a lot, because a"
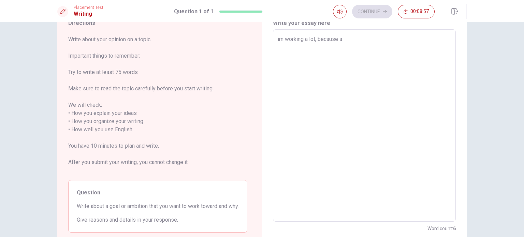
type textarea "x"
type textarea "im working a lot, because"
type textarea "x"
type textarea "im working a lot, because i"
type textarea "x"
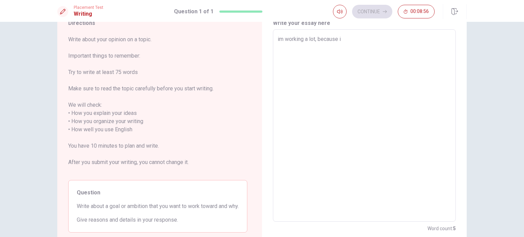
type textarea "im working a lot, because i"
type textarea "x"
type textarea "im working a lot, because i w"
type textarea "x"
type textarea "im working a lot, because i wo"
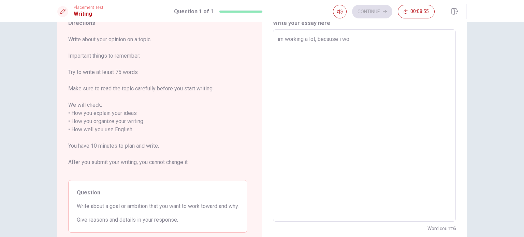
type textarea "x"
type textarea "im working a lot, because i wou"
type textarea "x"
type textarea "im working a lot, because i woul"
type textarea "x"
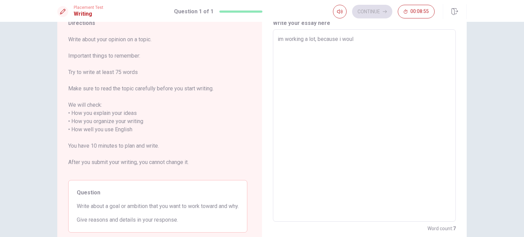
type textarea "im working a lot, because i would"
type textarea "x"
type textarea "im working a lot, because i would"
type textarea "x"
type textarea "im working a lot, because i would l"
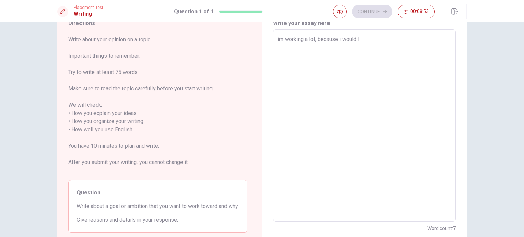
type textarea "x"
type textarea "im working a lot, because i would li"
type textarea "x"
type textarea "im working a lot, because i would lik"
type textarea "x"
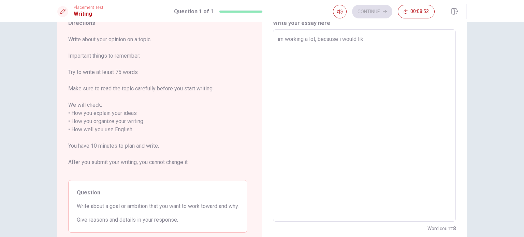
type textarea "im working a lot, because i would like"
type textarea "x"
type textarea "im working a lot, because i would like"
type textarea "x"
type textarea "im working a lot, because i would like t"
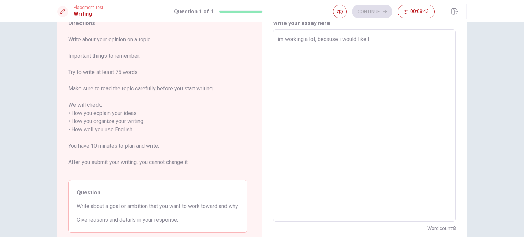
type textarea "x"
type textarea "im working a lot, because i would like to"
type textarea "x"
type textarea "im working a lot, because i would like to"
type textarea "x"
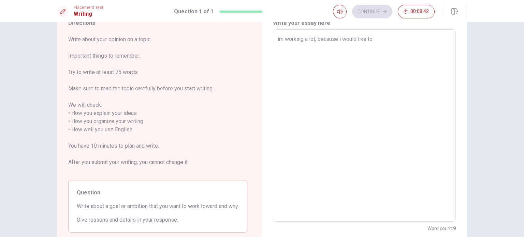
type textarea "im working a lot, because i would like to t"
type textarea "x"
type textarea "im working a lot, because i would like to tr"
type textarea "x"
type textarea "im working a lot, because i would like to tra"
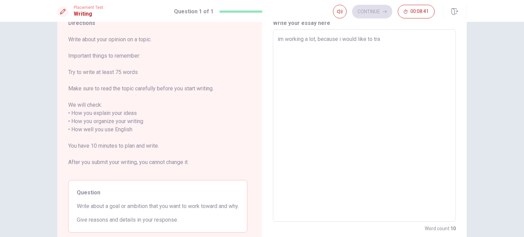
type textarea "x"
type textarea "im working a lot, because i would like to trav"
type textarea "x"
type textarea "im working a lot, because i would like to trave"
type textarea "x"
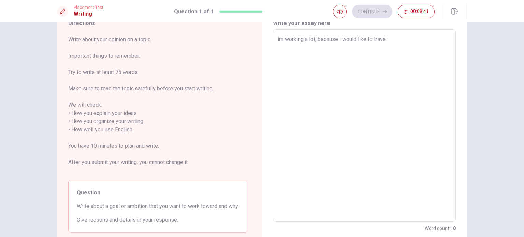
type textarea "im working a lot, because i would like to travel"
type textarea "x"
type textarea "im working a lot, because i would like to travel"
type textarea "x"
type textarea "im working a lot, because i would like to travel s"
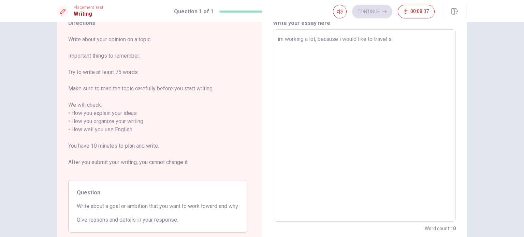
type textarea "x"
type textarea "im working a lot, because i would like to travel so"
type textarea "x"
type textarea "im working a lot, because i would like to travel som"
type textarea "x"
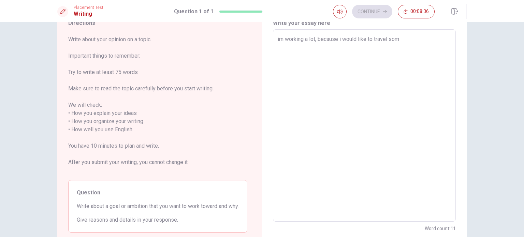
type textarea "im working a lot, because i would like to travel some"
type textarea "x"
type textarea "im working a lot, because i would like to travel somet"
type textarea "x"
type textarea "im working a lot, because i would like to travel someti"
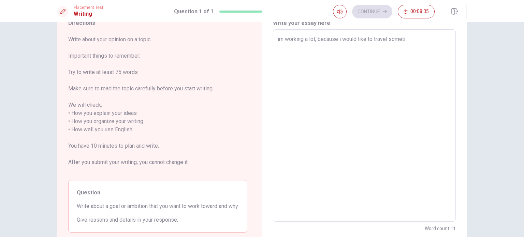
type textarea "x"
type textarea "im working a lot, because i would like to travel sometim"
type textarea "x"
type textarea "im working a lot, because i would like to travel sometime"
type textarea "x"
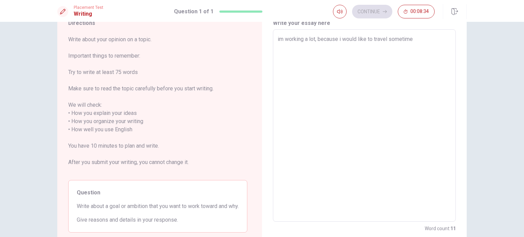
type textarea "im working a lot, because i would like to travel sometimes"
type textarea "x"
type textarea "im working a lot, because i would like to travel sometimes,"
type textarea "x"
type textarea "im working a lot, because i would like to travel sometimes,"
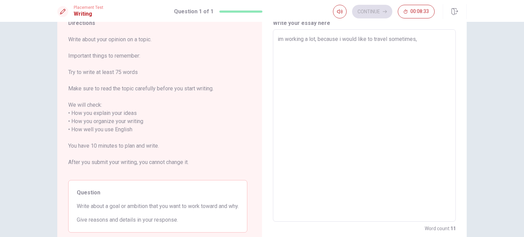
type textarea "x"
type textarea "im working a lot, because i would like to travel sometimes, a"
type textarea "x"
type textarea "im working a lot, because i would like to travel sometimes, an"
type textarea "x"
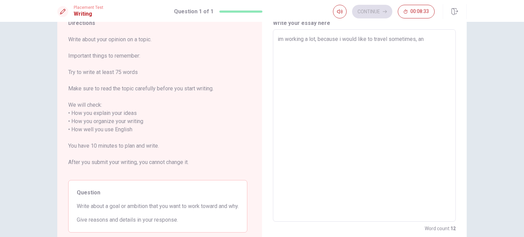
type textarea "im working a lot, because i would like to travel sometimes, and"
type textarea "x"
type textarea "im working a lot, because i would like to travel sometimes, an"
type textarea "x"
type textarea "im working a lot, because i would like to travel sometimes, a"
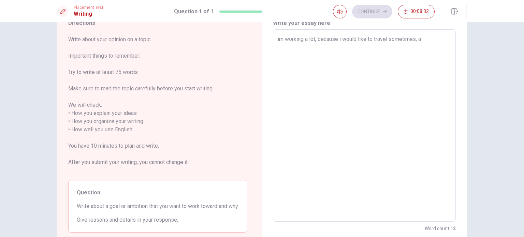
type textarea "x"
type textarea "im working a lot, because i would like to travel sometimes,"
type textarea "x"
type textarea "im working a lot, because i would like to travel sometimes,"
type textarea "x"
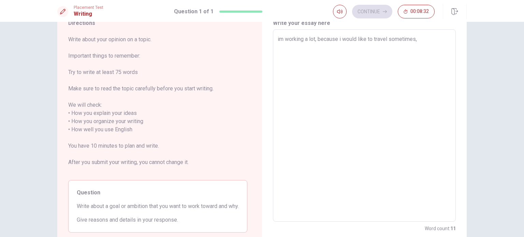
type textarea "im working a lot, because i would like to travel sometimes"
type textarea "x"
type textarea "im working a lot, because i would like to travel sometimes"
type textarea "x"
type textarea "im working a lot, because i would like to travel sometimes a"
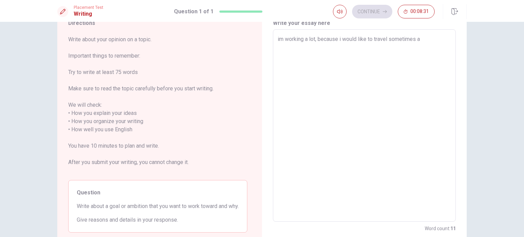
type textarea "x"
type textarea "im working a lot, because i would like to travel sometimes an"
type textarea "x"
type textarea "im working a lot, because i would like to travel sometimes and"
type textarea "x"
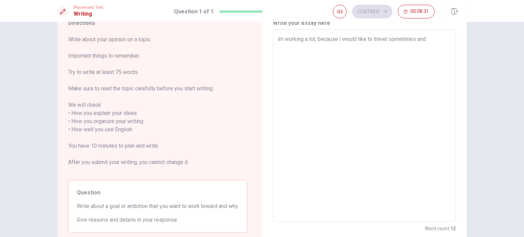
type textarea "im working a lot, because i would like to travel sometimes and"
type textarea "x"
type textarea "im working a lot, because i would like to travel sometimes and a"
type textarea "x"
type textarea "im working a lot, because i would like to travel sometimes and"
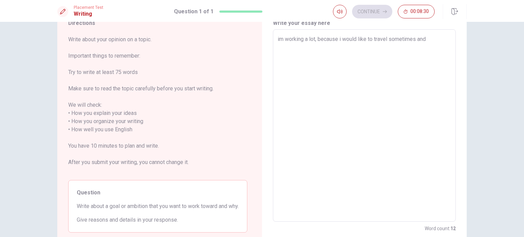
type textarea "x"
type textarea "im working a lot, because i would like to travel sometimes and i"
type textarea "x"
type textarea "im working a lot, because i would like to travel sometimes and i"
type textarea "x"
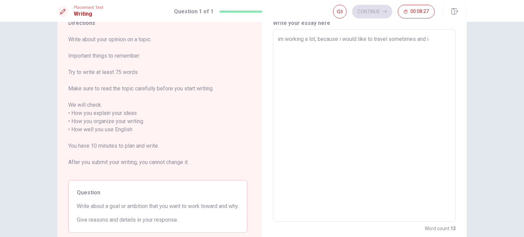
type textarea "im working a lot, because i would like to travel sometimes and i n"
type textarea "x"
type textarea "im working a lot, because i would like to travel sometimes and i ne"
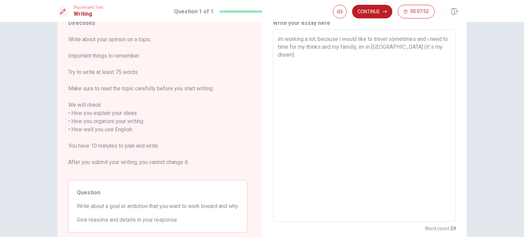
click at [416, 47] on textarea "im working a lot, because i would like to travel sometimes and i need to time f…" at bounding box center [364, 125] width 173 height 181
click at [417, 47] on textarea "im working a lot, because i would like to travel sometimes and i need to time f…" at bounding box center [364, 125] width 173 height 181
click at [434, 46] on textarea "im working a lot, because i would like to travel sometimes and i need to time f…" at bounding box center [364, 125] width 173 height 181
click at [416, 45] on textarea "im working a lot, because i would like to travel sometimes and i need to time f…" at bounding box center [364, 125] width 173 height 181
click at [284, 55] on textarea "im working a lot, because i would like to travel sometimes and i need to time f…" at bounding box center [364, 125] width 173 height 181
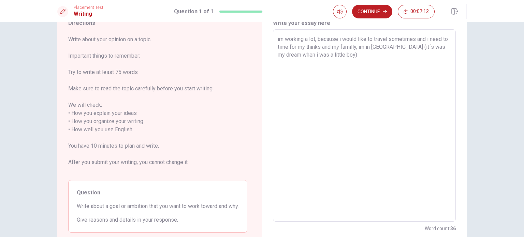
click at [340, 54] on textarea "im working a lot, because i would like to travel sometimes and i need to time f…" at bounding box center [364, 125] width 173 height 181
click at [282, 40] on textarea "im working a lot, because i would like to travel sometimes and i need to time f…" at bounding box center [364, 125] width 173 height 181
click at [367, 46] on textarea "i´m working a lot, because i would like to travel sometimes and i need to time …" at bounding box center [364, 125] width 173 height 181
click at [293, 54] on textarea "i´m working a lot, because i would like to travel sometimes and i need to time …" at bounding box center [364, 125] width 173 height 181
click at [352, 56] on textarea "i´m working a lot, because i would like to travel sometimes and i need to time …" at bounding box center [364, 125] width 173 height 181
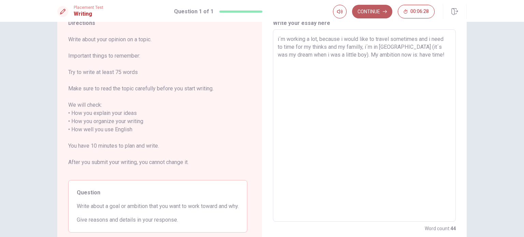
click at [382, 10] on button "Continue" at bounding box center [372, 12] width 40 height 14
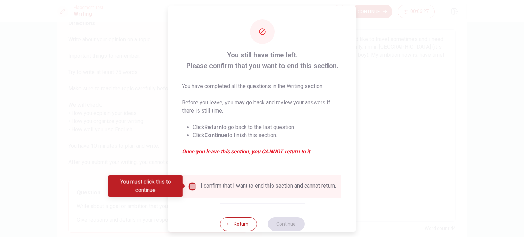
click at [191, 189] on input "You must click this to continue" at bounding box center [192, 186] width 8 height 8
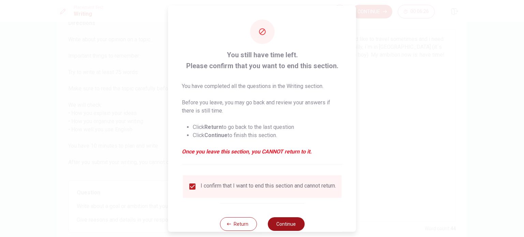
click at [281, 224] on button "Continue" at bounding box center [285, 224] width 37 height 14
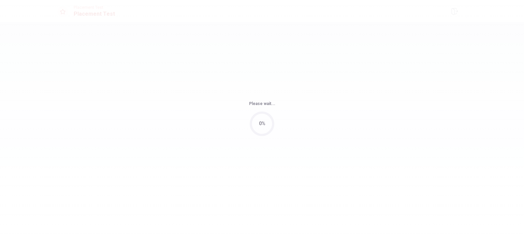
scroll to position [0, 0]
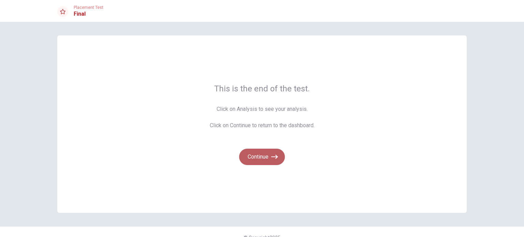
click at [251, 157] on button "Continue" at bounding box center [262, 157] width 46 height 16
